Goal: Navigation & Orientation: Find specific page/section

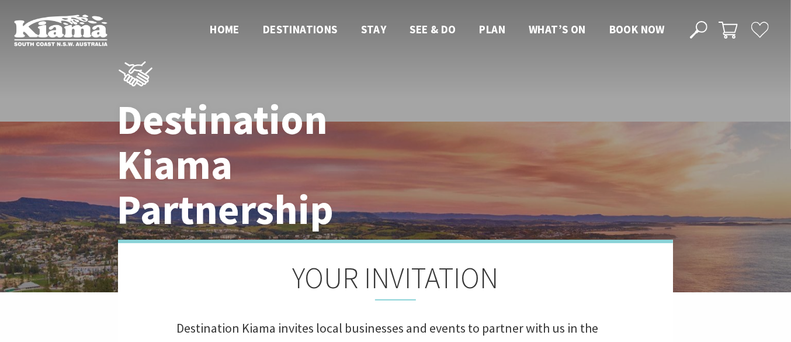
scroll to position [243, 0]
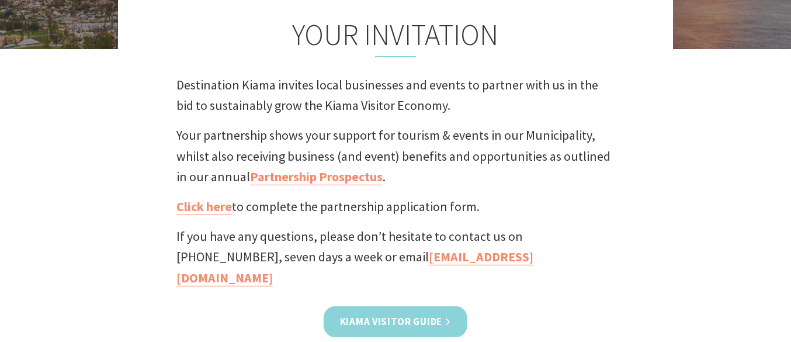
click at [405, 306] on link "Kiama Visitor Guide" at bounding box center [396, 321] width 144 height 31
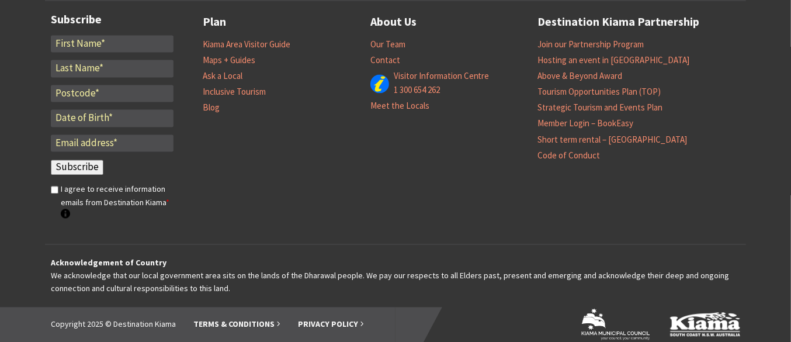
scroll to position [1195, 0]
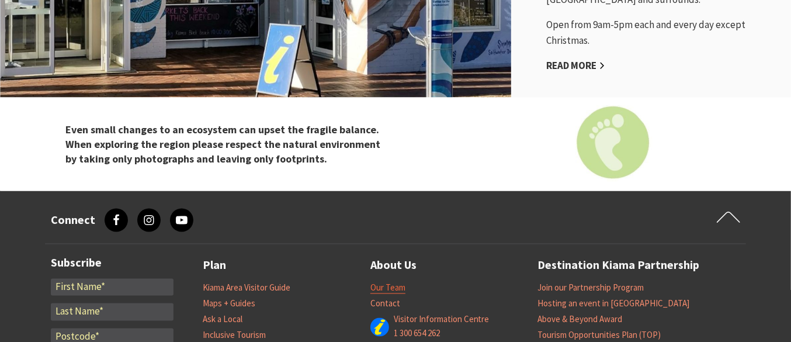
click at [384, 282] on link "Our Team" at bounding box center [388, 288] width 35 height 12
